Goal: Information Seeking & Learning: Find specific fact

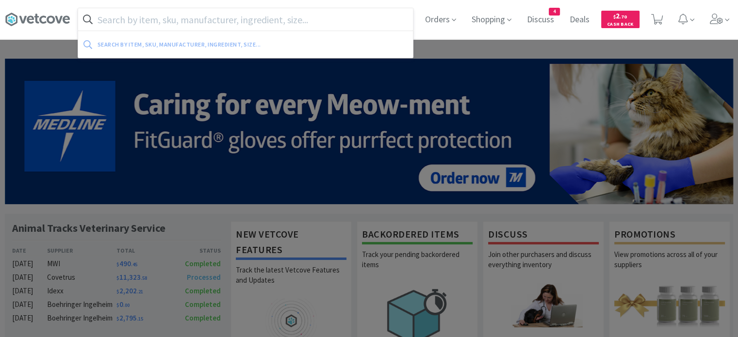
click at [324, 24] on input "text" at bounding box center [245, 19] width 335 height 22
paste input "074176"
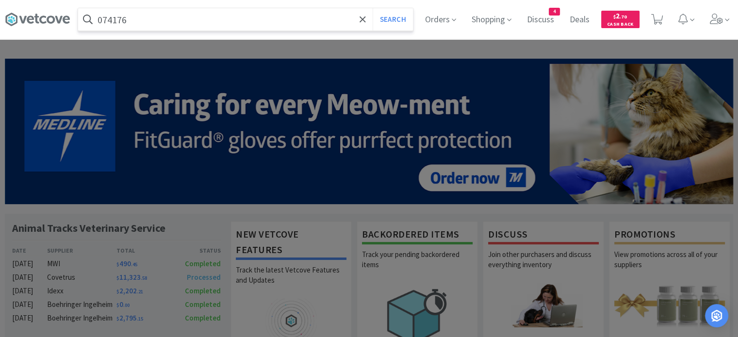
type input "074176"
click at [373, 8] on button "Search" at bounding box center [393, 19] width 40 height 22
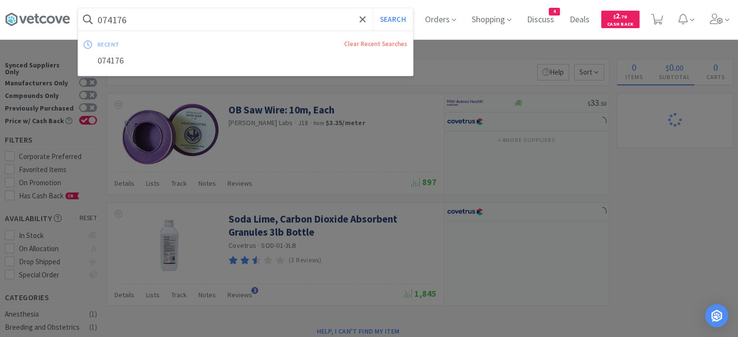
click at [324, 24] on input "074176" at bounding box center [245, 19] width 335 height 22
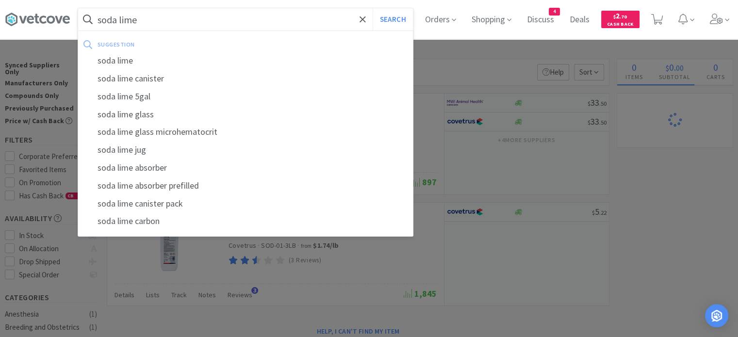
type input "soda lime"
click at [373, 8] on button "Search" at bounding box center [393, 19] width 40 height 22
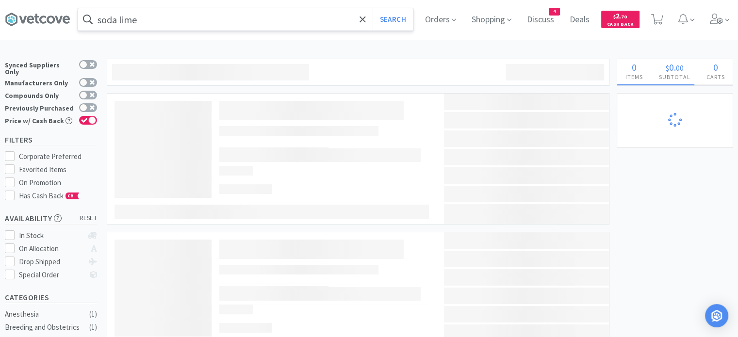
select select "4"
select select "3"
select select "4"
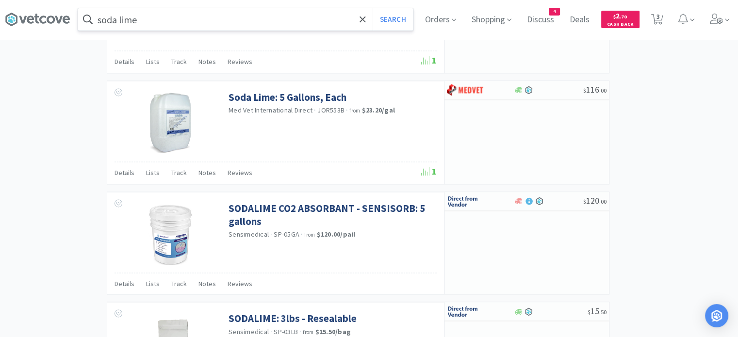
scroll to position [1480, 0]
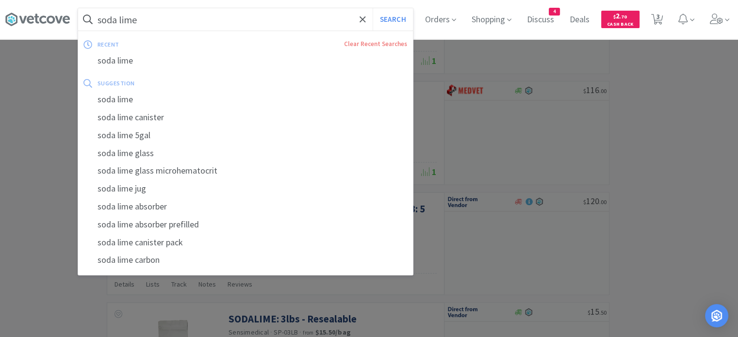
click at [324, 21] on input "soda lime" at bounding box center [245, 19] width 335 height 22
paste input "ANES SODA LIME 3LB PVL"
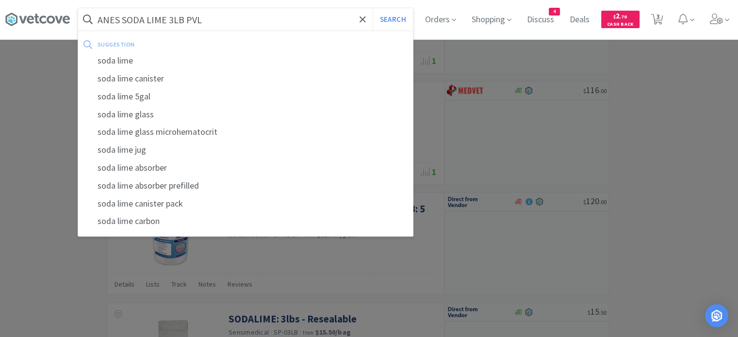
click at [373, 8] on button "Search" at bounding box center [393, 19] width 40 height 22
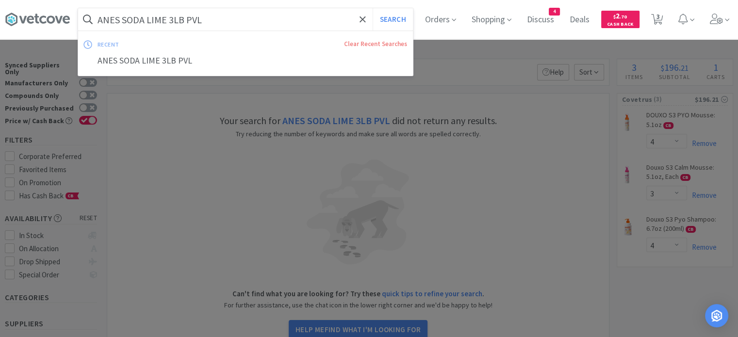
click at [344, 23] on input "ANES SODA LIME 3LB PVL" at bounding box center [245, 19] width 335 height 22
paste input "074176"
type input "074176"
click at [402, 14] on button "Search" at bounding box center [393, 19] width 40 height 22
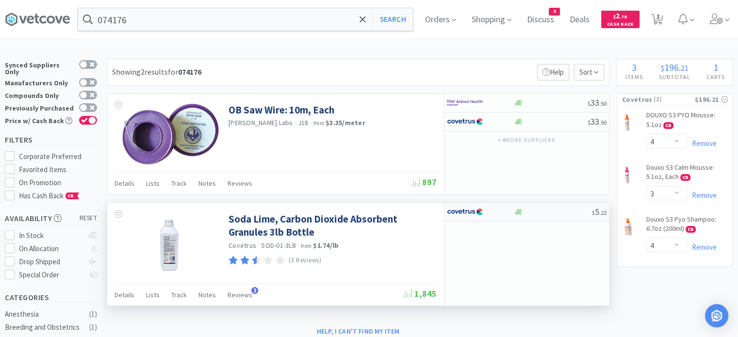
click at [534, 215] on div "$ 5 . 22" at bounding box center [527, 212] width 165 height 19
select select "1"
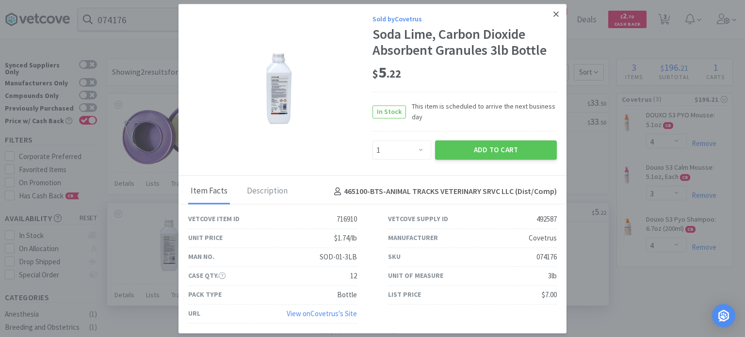
click at [555, 17] on icon at bounding box center [556, 14] width 5 height 9
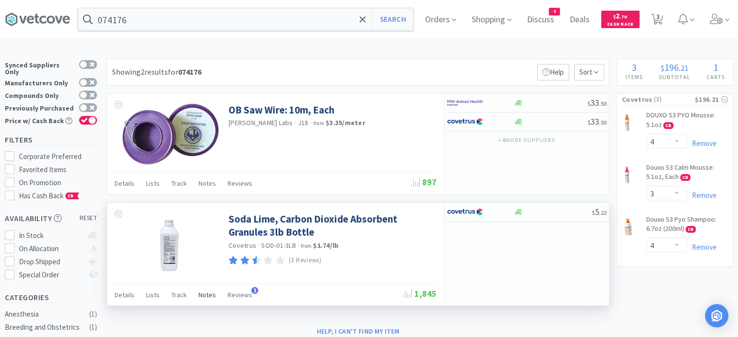
click at [204, 296] on span "Notes" at bounding box center [206, 295] width 17 height 9
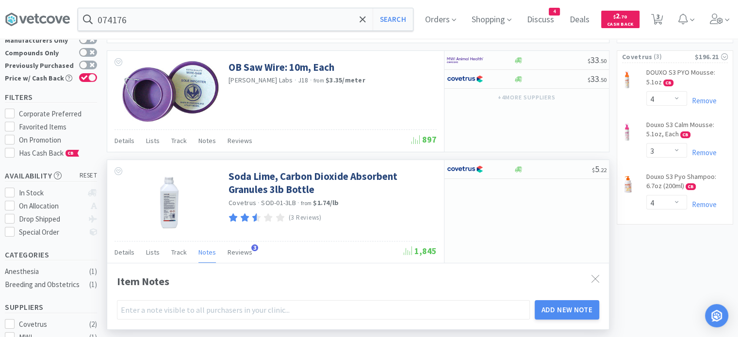
scroll to position [81, 0]
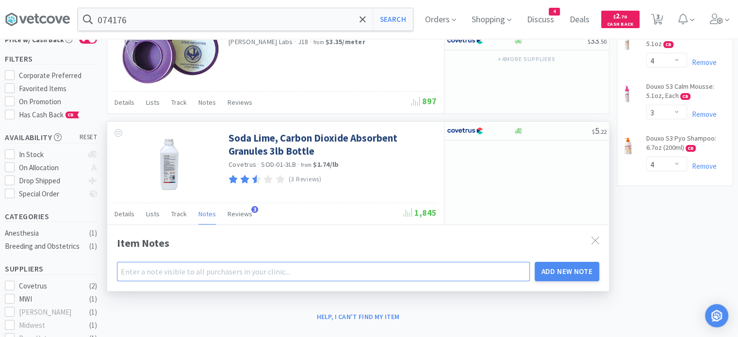
click at [225, 273] on input "text" at bounding box center [323, 271] width 413 height 19
type input "Alternative Option - less expensive"
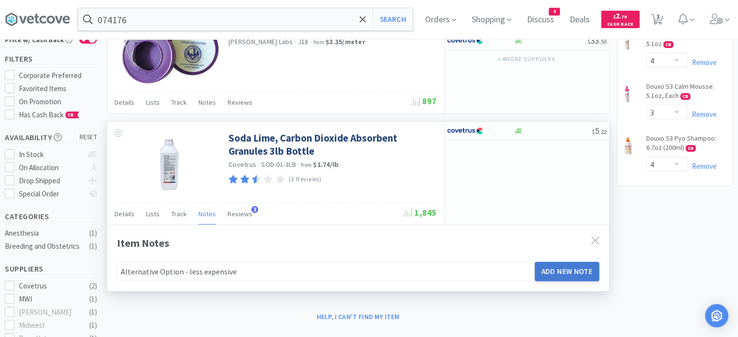
click at [583, 274] on button "Add New Note" at bounding box center [567, 271] width 65 height 19
